Goal: Transaction & Acquisition: Purchase product/service

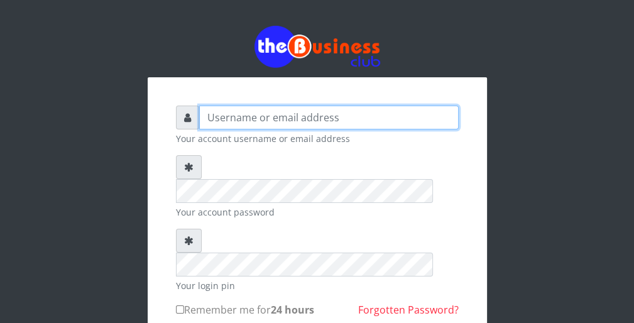
type input "wergbac8"
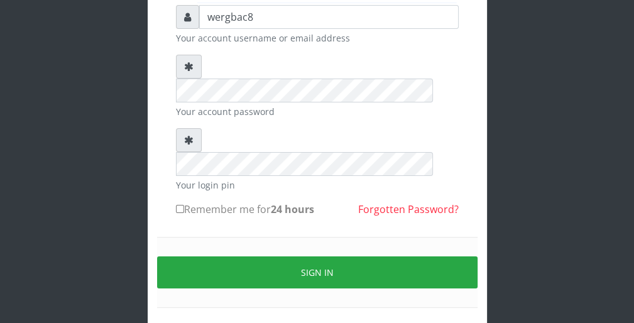
scroll to position [116, 0]
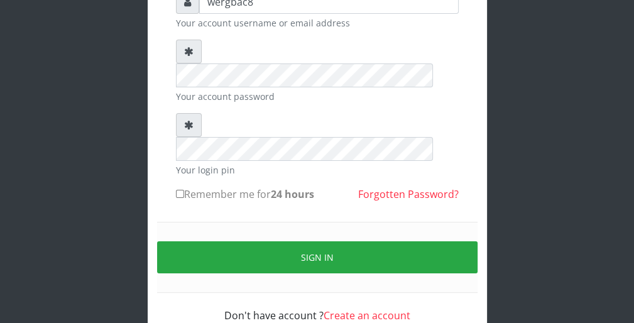
click at [511, 138] on div "wergbac8 Your account username or email address Your account password Your logi…" at bounding box center [317, 127] width 603 height 487
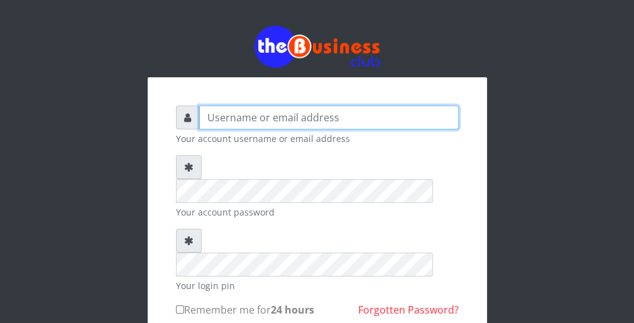
type input "wergbac8"
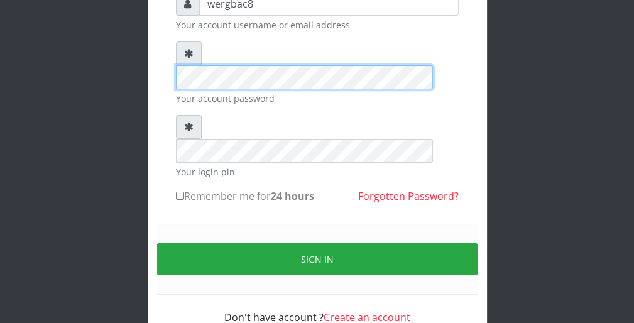
scroll to position [116, 0]
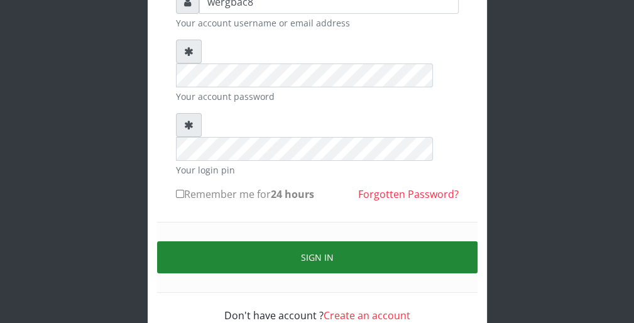
click at [385, 241] on button "Sign in" at bounding box center [317, 257] width 320 height 32
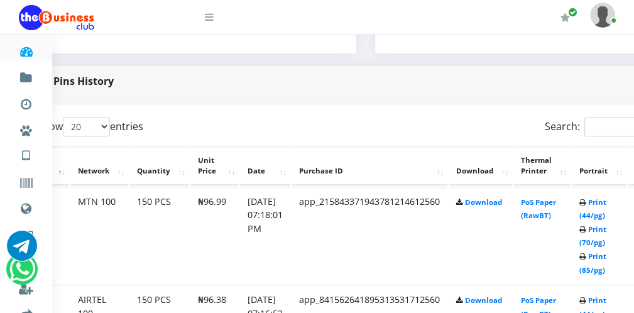
scroll to position [578, 50]
click at [591, 212] on link "Print (44/pg)" at bounding box center [592, 208] width 27 height 23
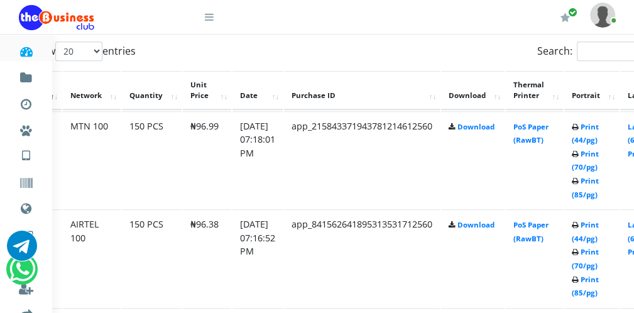
scroll to position [653, 46]
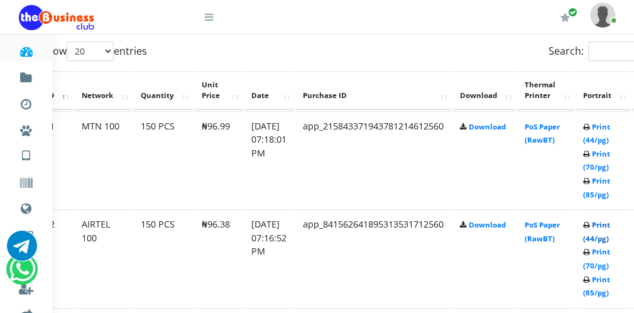
click at [599, 237] on link "Print (44/pg)" at bounding box center [596, 231] width 27 height 23
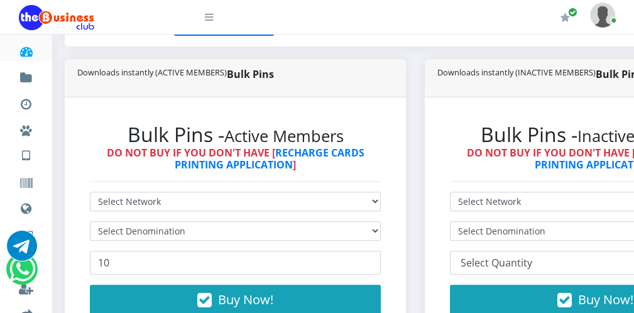
scroll to position [302, 0]
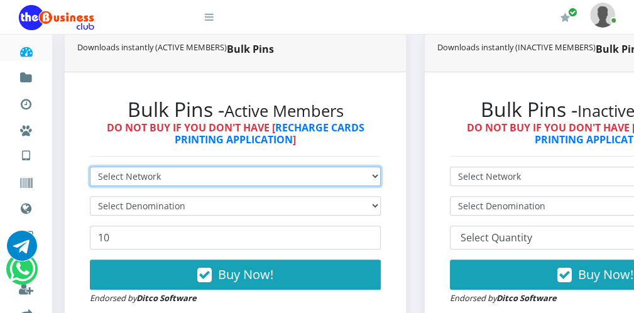
click at [265, 172] on select "Select Network MTN Globacom 9Mobile Airtel" at bounding box center [235, 175] width 291 height 19
select select "MTN"
click at [90, 166] on select "Select Network MTN Globacom 9Mobile Airtel" at bounding box center [235, 175] width 291 height 19
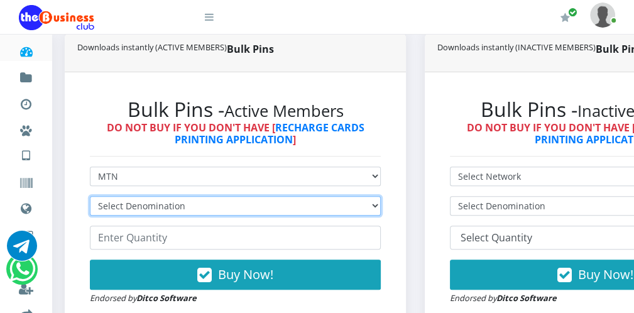
click at [221, 207] on select "Select Denomination MTN NGN100 - ₦96.99 MTN NGN200 - ₦193.98 MTN NGN400 - ₦387.…" at bounding box center [235, 205] width 291 height 19
select select "96.99-100"
click at [90, 196] on select "Select Denomination MTN NGN100 - ₦96.99 MTN NGN200 - ₦193.98 MTN NGN400 - ₦387.…" at bounding box center [235, 205] width 291 height 19
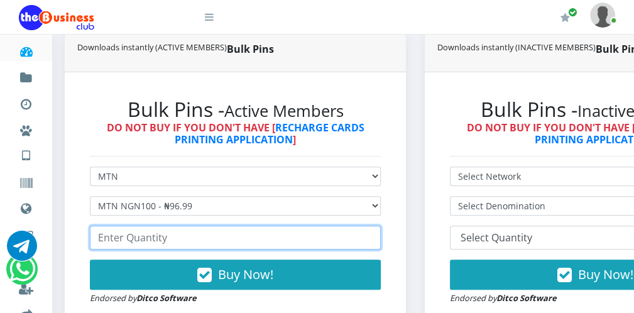
click at [119, 239] on input "number" at bounding box center [235, 238] width 291 height 24
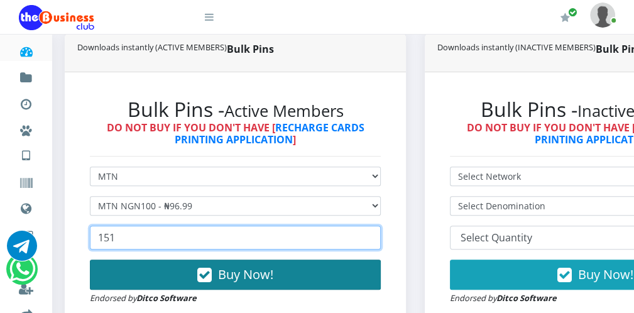
type input "151"
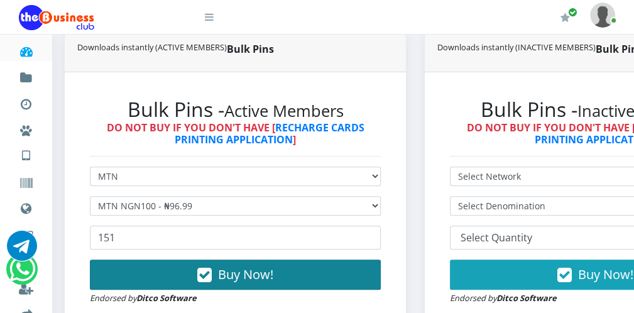
click at [198, 269] on icon "button" at bounding box center [204, 275] width 14 height 13
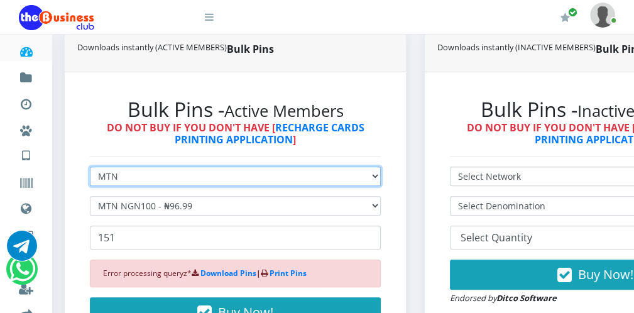
click at [145, 177] on select "Select Network MTN Globacom 9Mobile Airtel" at bounding box center [235, 175] width 291 height 19
select select "Glo"
click at [90, 166] on select "Select Network MTN Globacom 9Mobile Airtel" at bounding box center [235, 175] width 291 height 19
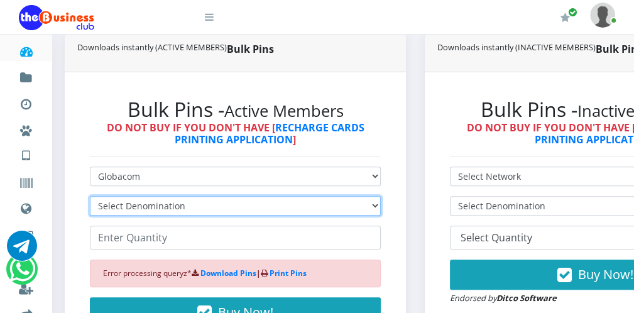
click at [139, 207] on select "Select Denomination Glo NGN100 - ₦96.55 Glo NGN200 - ₦193.10 Glo NGN500 - ₦482.…" at bounding box center [235, 205] width 291 height 19
select select "96.55-100"
click at [90, 196] on select "Select Denomination Glo NGN100 - ₦96.55 Glo NGN200 - ₦193.10 Glo NGN500 - ₦482.…" at bounding box center [235, 205] width 291 height 19
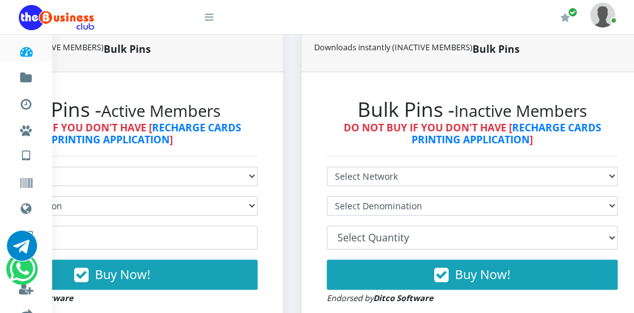
click at [209, 19] on icon at bounding box center [209, 17] width 9 height 10
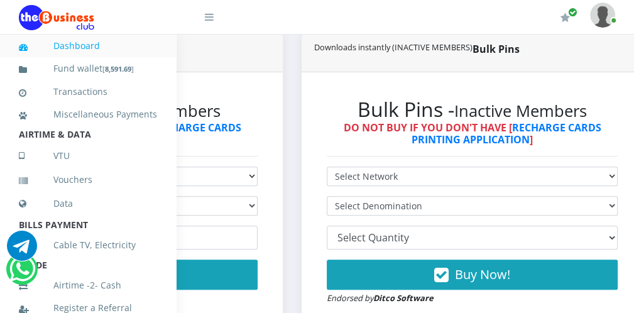
scroll to position [274, 0]
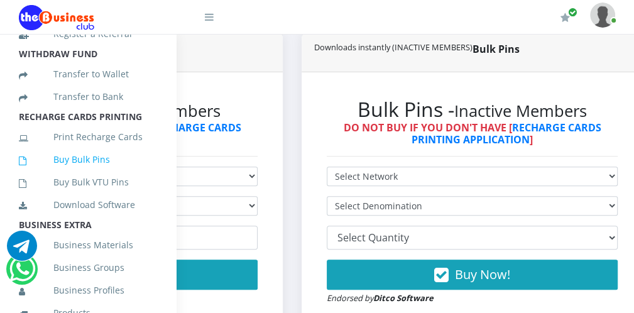
click at [119, 172] on link "Buy Bulk Pins" at bounding box center [88, 159] width 138 height 29
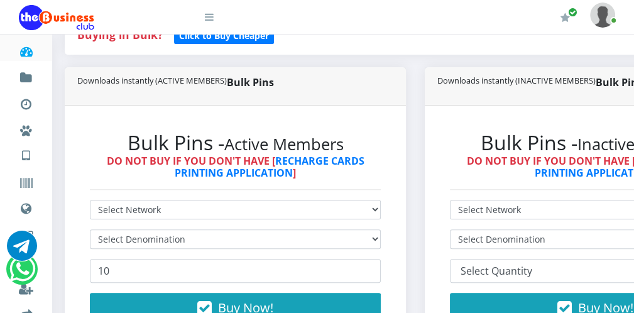
scroll to position [276, 0]
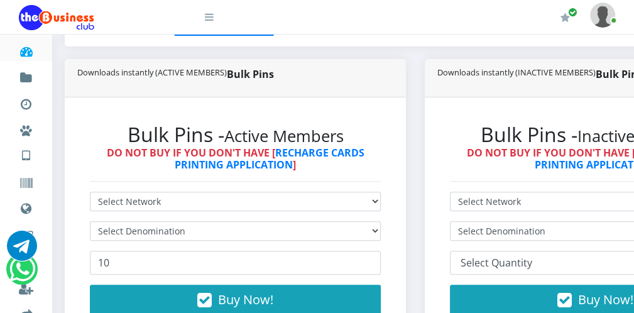
click at [236, 187] on div "Bulk Pins - Active Members DO NOT BUY IF YOU DON'T HAVE [ RECHARGE CARDS PRINTI…" at bounding box center [235, 226] width 316 height 232
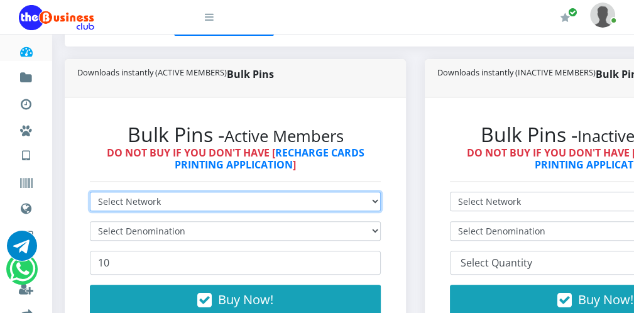
click at [229, 197] on select "Select Network MTN Globacom 9Mobile Airtel" at bounding box center [235, 201] width 291 height 19
select select "Glo"
click at [90, 192] on select "Select Network MTN Globacom 9Mobile Airtel" at bounding box center [235, 201] width 291 height 19
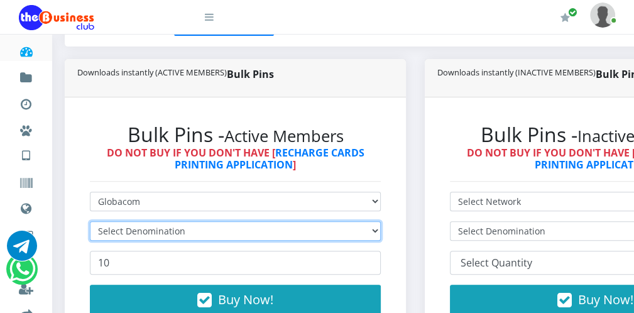
click at [165, 229] on select "Select Denomination" at bounding box center [235, 230] width 291 height 19
click at [168, 229] on select "Select Denomination" at bounding box center [235, 230] width 291 height 19
click at [168, 229] on select "Select Denomination Glo NGN100 - ₦96.55 Glo NGN200 - ₦193.10 Glo NGN500 - ₦482.…" at bounding box center [235, 230] width 291 height 19
select select "96.55-100"
click at [90, 221] on select "Select Denomination Glo NGN100 - ₦96.55 Glo NGN200 - ₦193.10 Glo NGN500 - ₦482.…" at bounding box center [235, 230] width 291 height 19
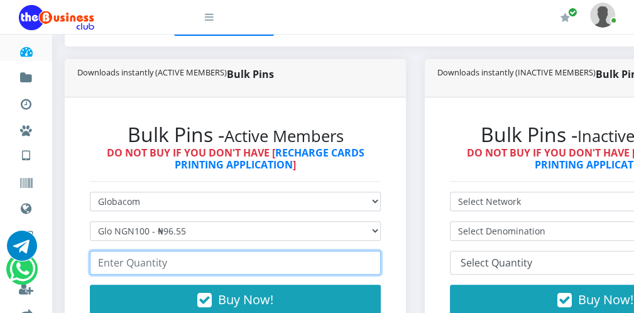
click at [129, 263] on input "number" at bounding box center [235, 263] width 291 height 24
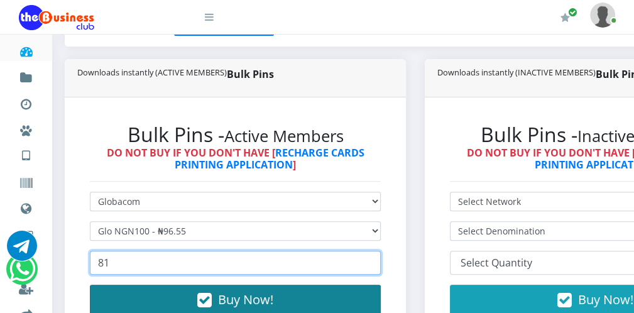
type input "81"
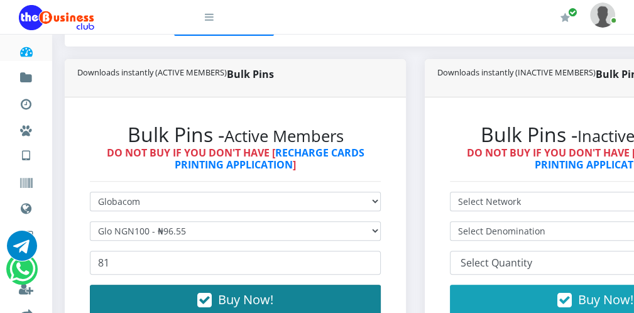
click at [204, 301] on icon "button" at bounding box center [204, 300] width 14 height 13
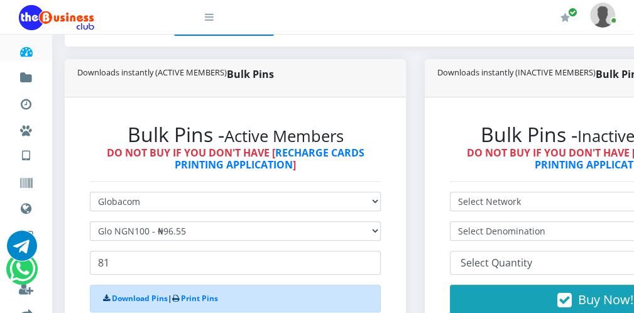
click at [211, 18] on icon at bounding box center [209, 17] width 9 height 10
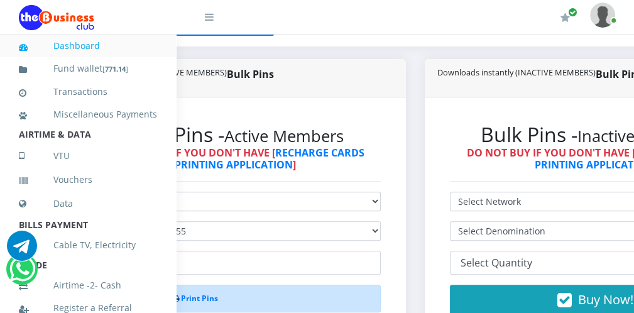
scroll to position [274, 0]
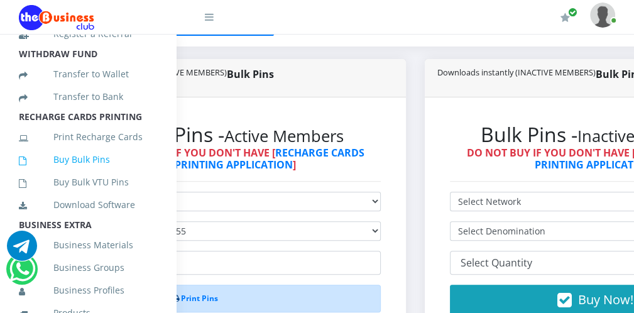
click at [116, 174] on link "Buy Bulk Pins" at bounding box center [88, 159] width 138 height 29
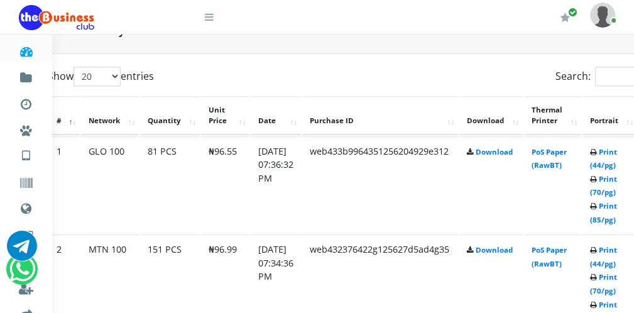
scroll to position [628, 50]
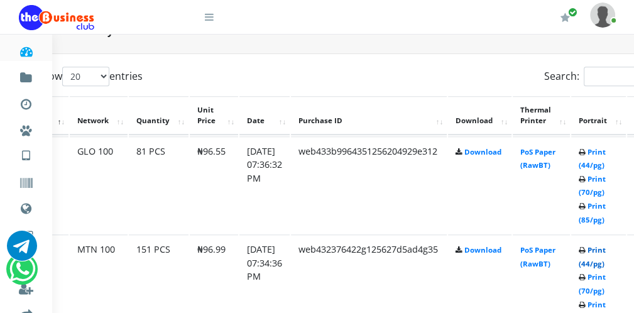
click at [598, 261] on link "Print (44/pg)" at bounding box center [592, 256] width 27 height 23
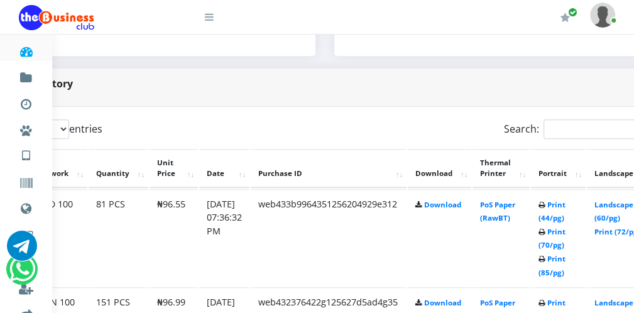
scroll to position [576, 71]
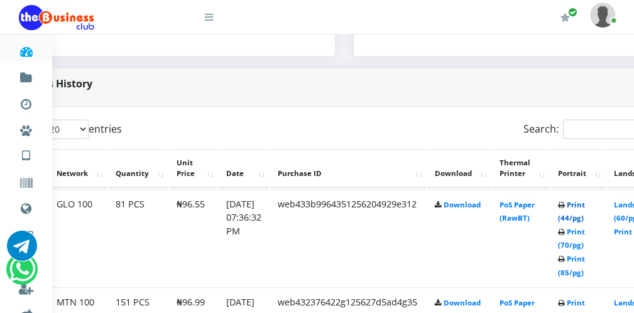
click at [574, 215] on link "Print (44/pg)" at bounding box center [571, 211] width 27 height 23
